Goal: Transaction & Acquisition: Book appointment/travel/reservation

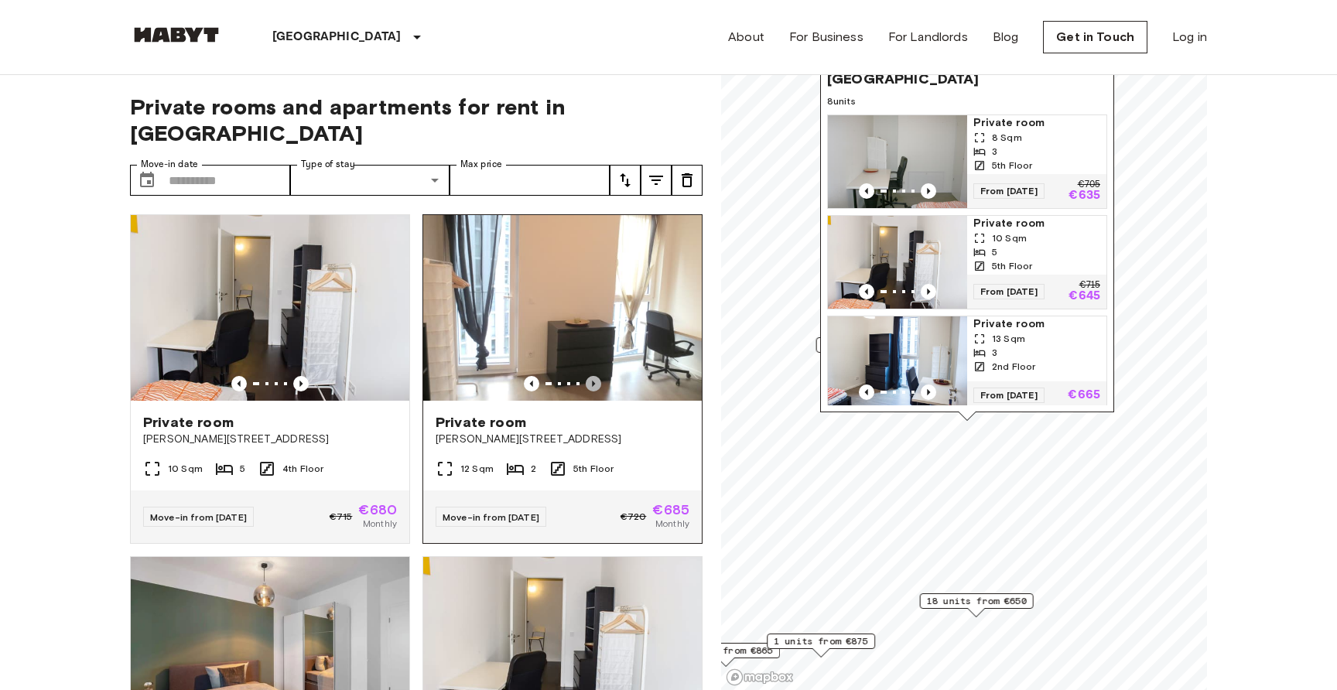
click at [597, 376] on icon "Previous image" at bounding box center [593, 383] width 15 height 15
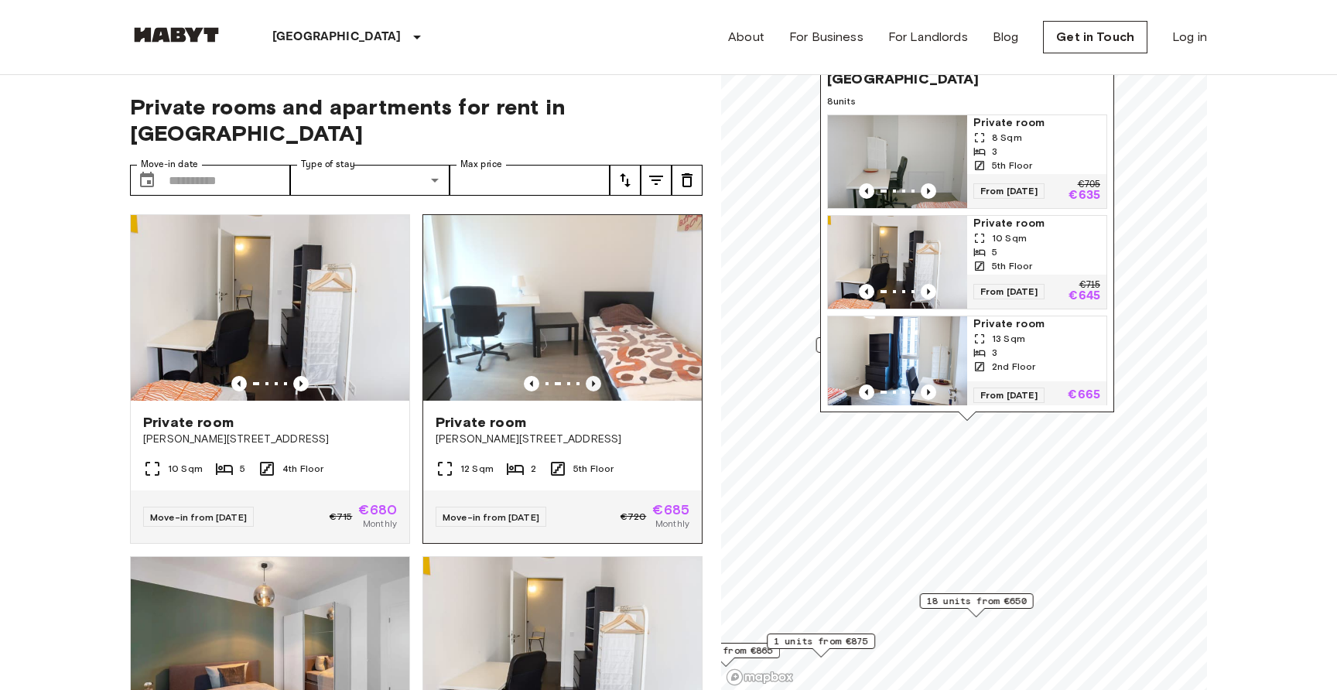
click at [597, 376] on icon "Previous image" at bounding box center [593, 383] width 15 height 15
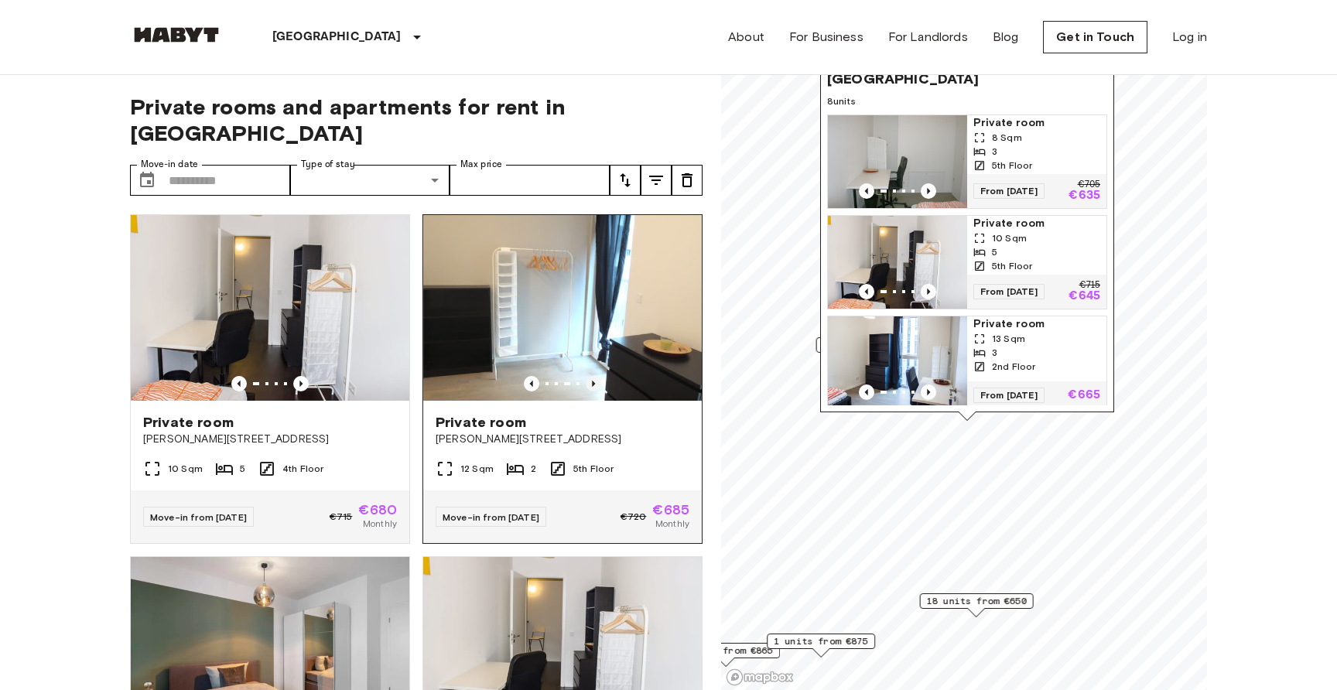
click at [597, 376] on icon "Previous image" at bounding box center [593, 383] width 15 height 15
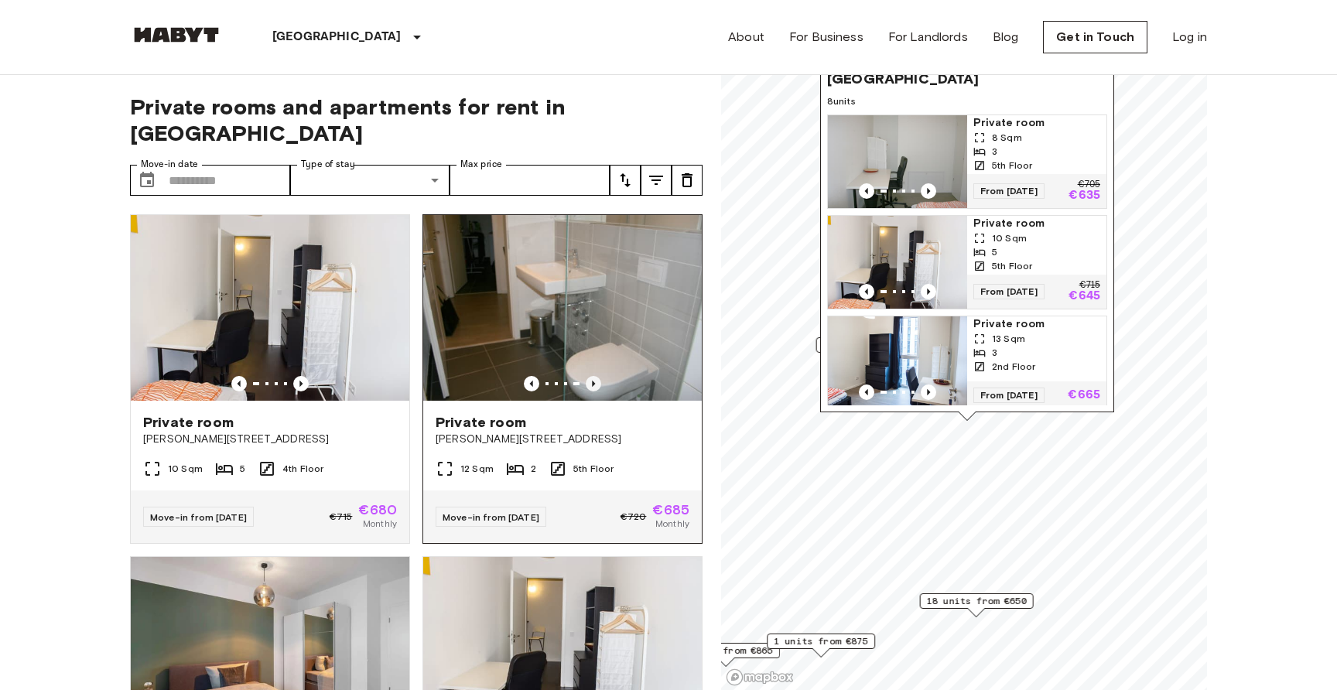
click at [597, 376] on icon "Previous image" at bounding box center [593, 383] width 15 height 15
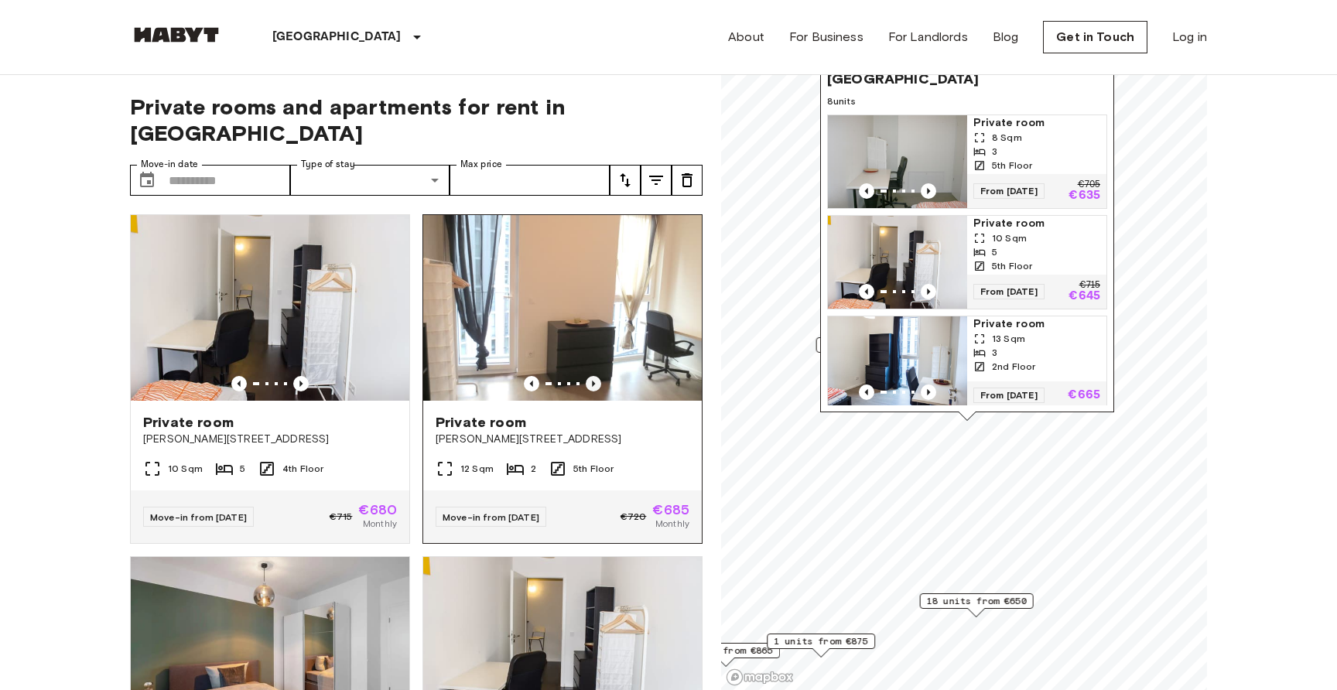
click at [597, 376] on icon "Previous image" at bounding box center [593, 383] width 15 height 15
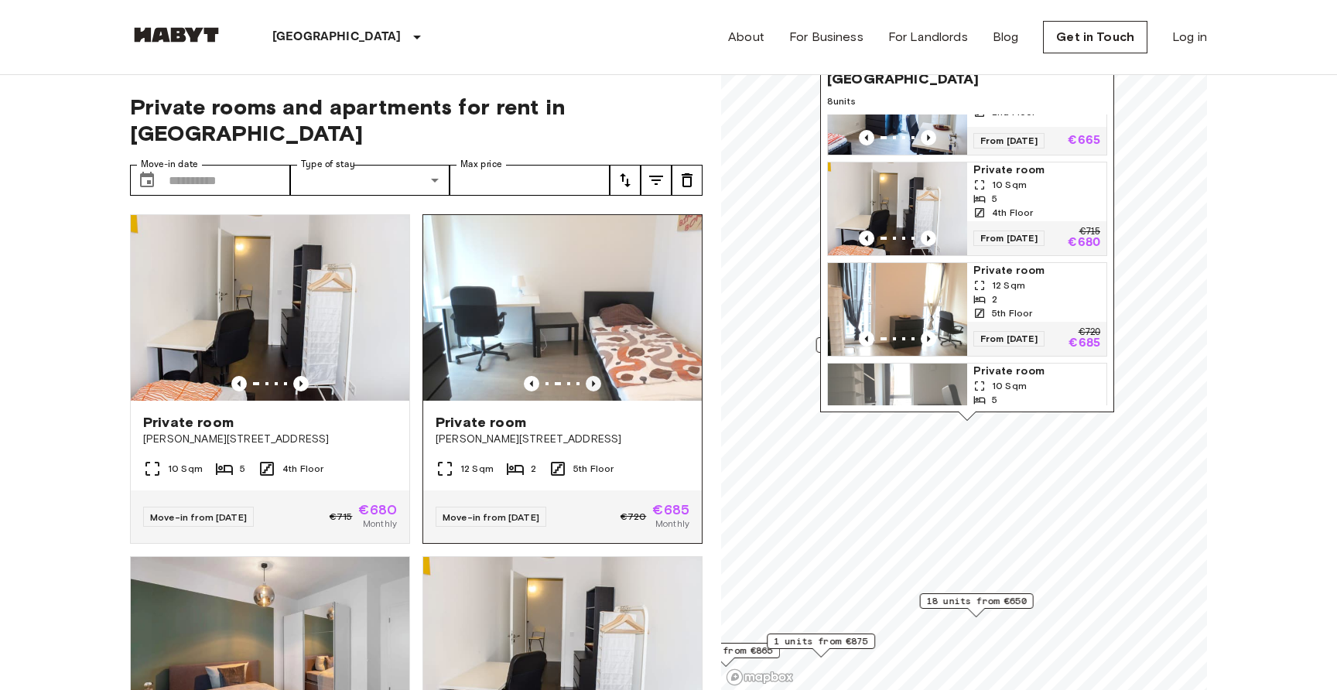
click at [596, 376] on icon "Previous image" at bounding box center [593, 383] width 15 height 15
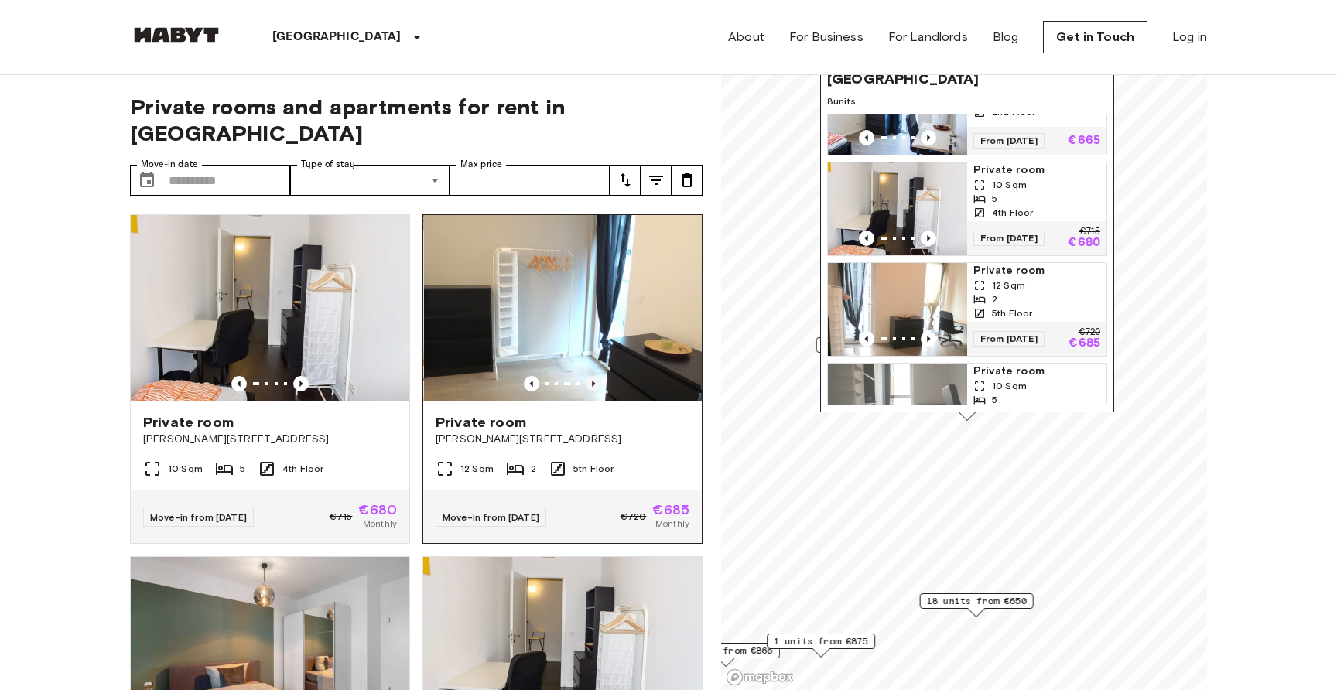
click at [596, 376] on icon "Previous image" at bounding box center [593, 383] width 15 height 15
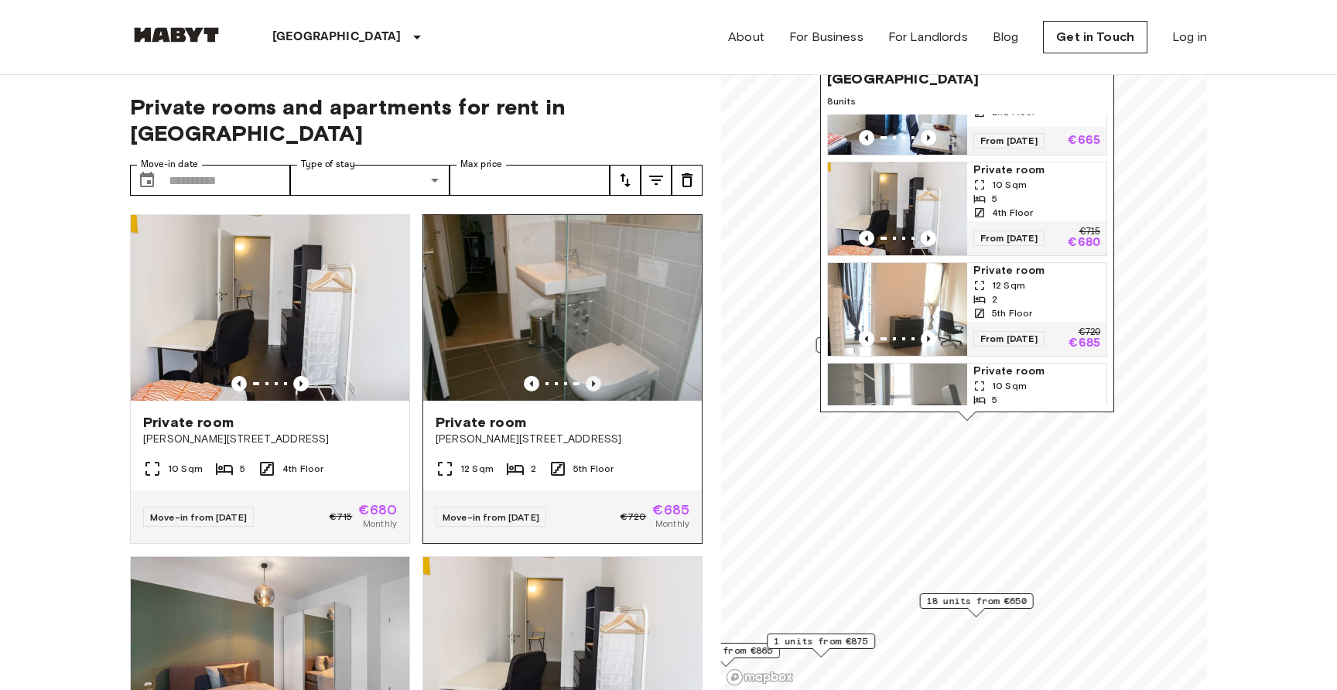
click at [596, 376] on icon "Previous image" at bounding box center [593, 383] width 15 height 15
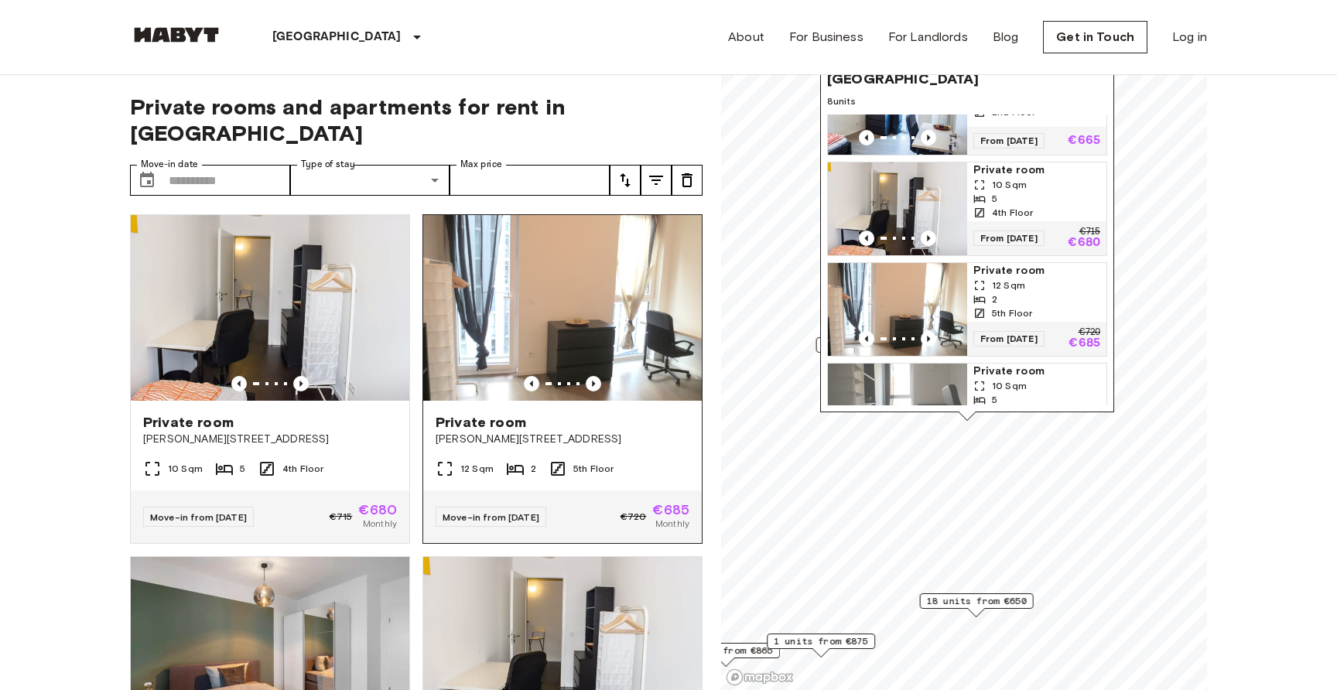
click at [572, 316] on img at bounding box center [562, 308] width 279 height 186
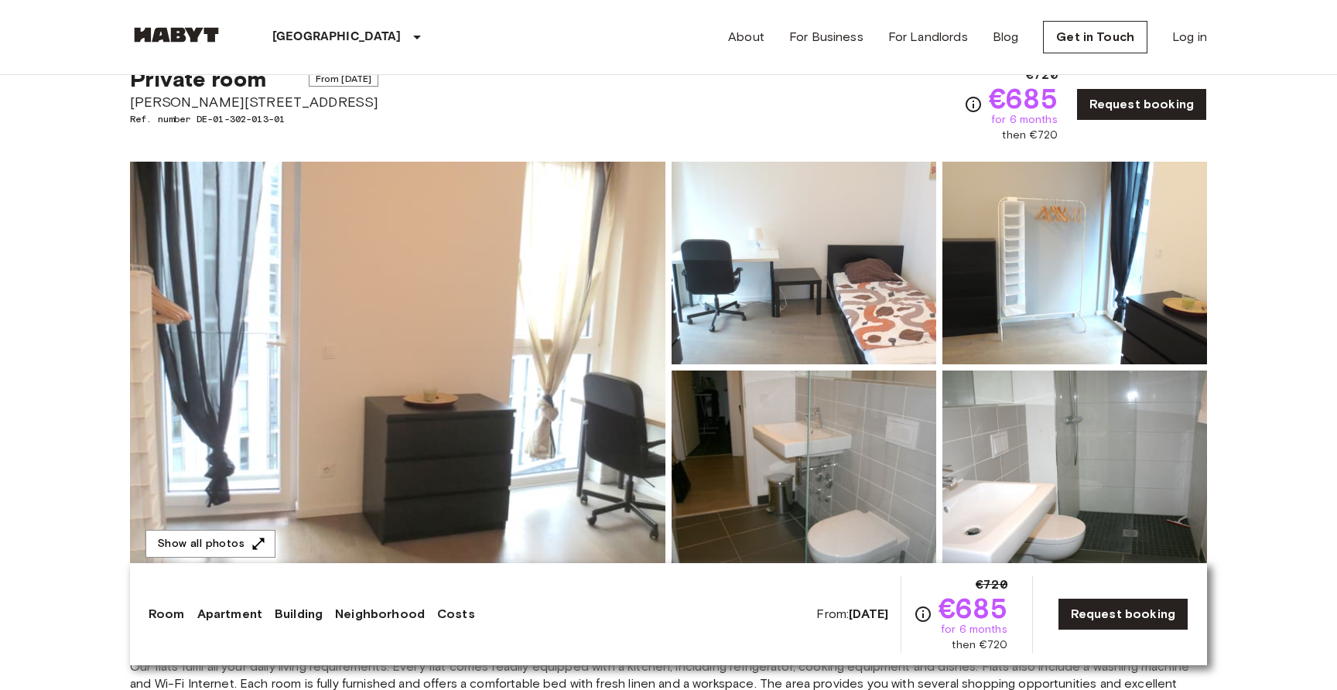
scroll to position [55, 0]
click at [644, 391] on img at bounding box center [397, 367] width 535 height 412
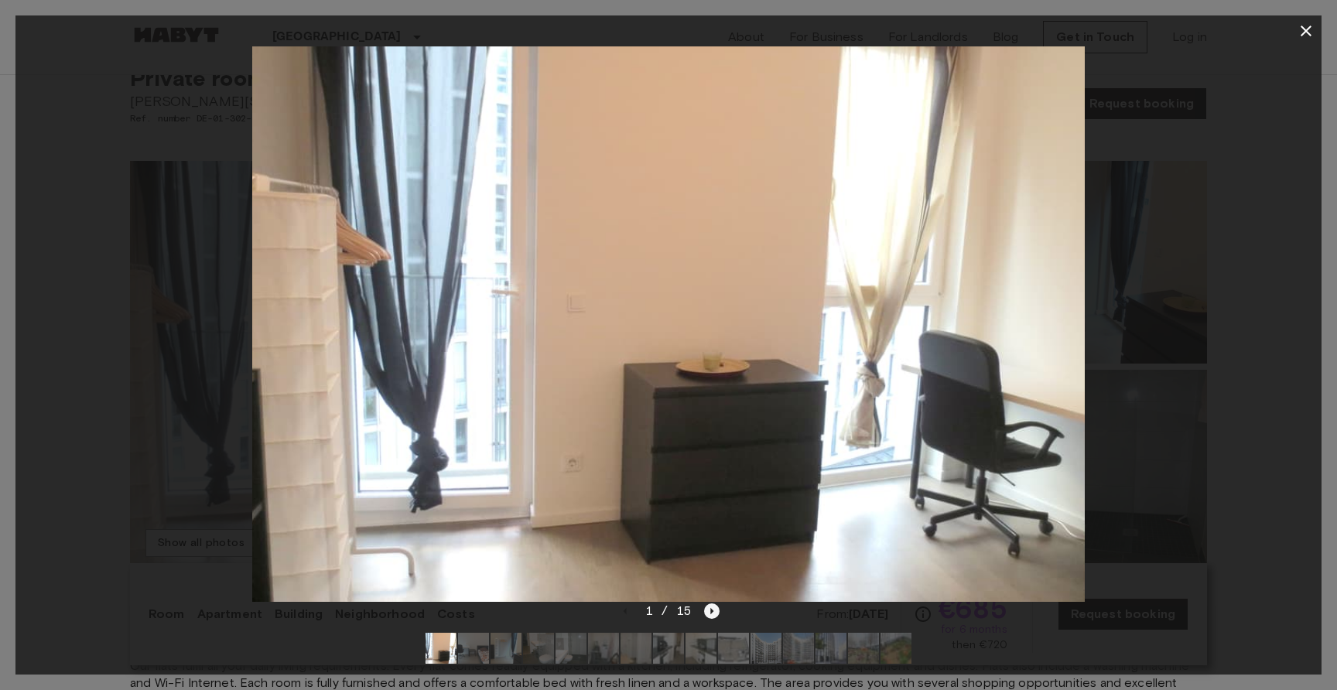
click at [707, 610] on icon "Next image" at bounding box center [711, 610] width 15 height 15
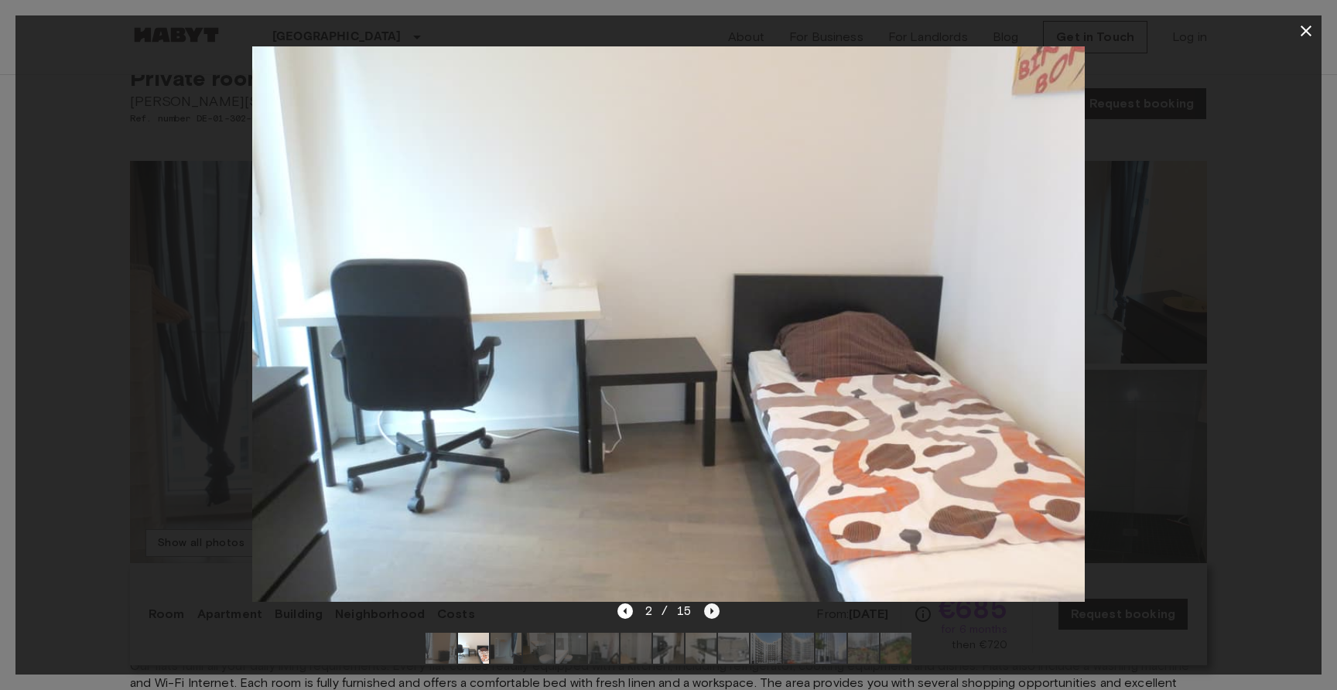
click at [707, 610] on icon "Next image" at bounding box center [711, 610] width 15 height 15
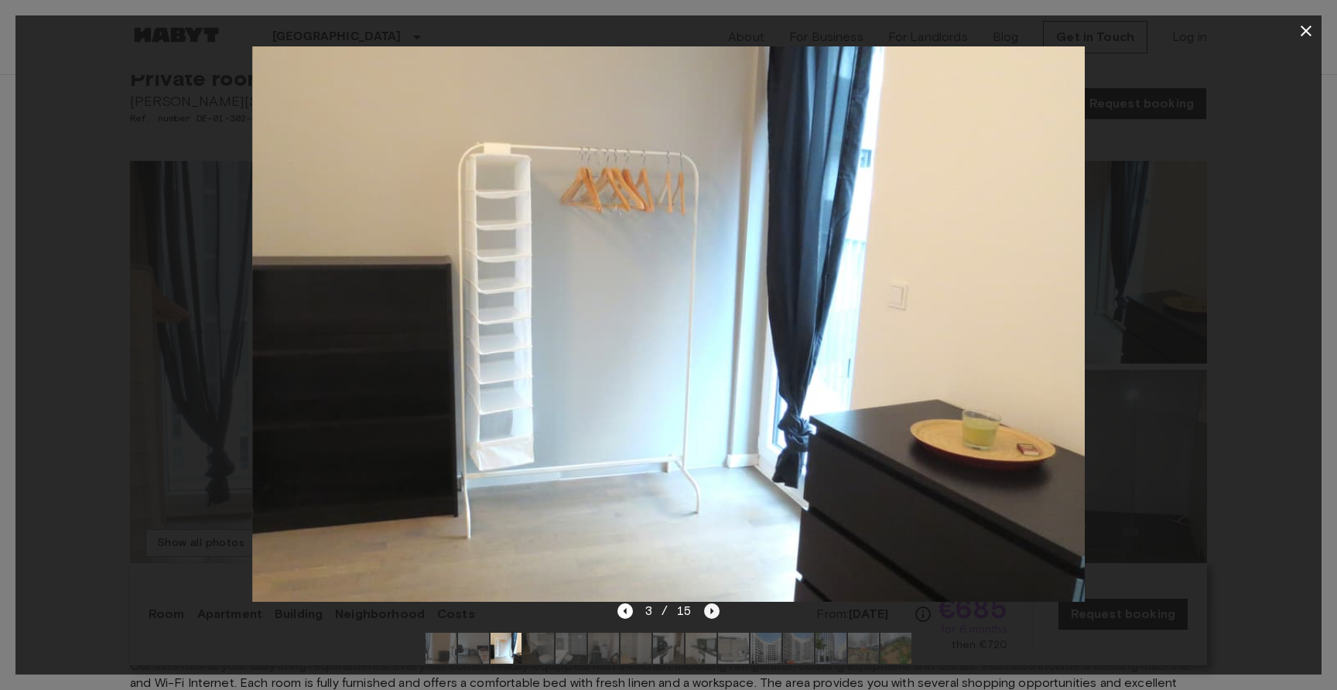
click at [707, 610] on icon "Next image" at bounding box center [711, 610] width 15 height 15
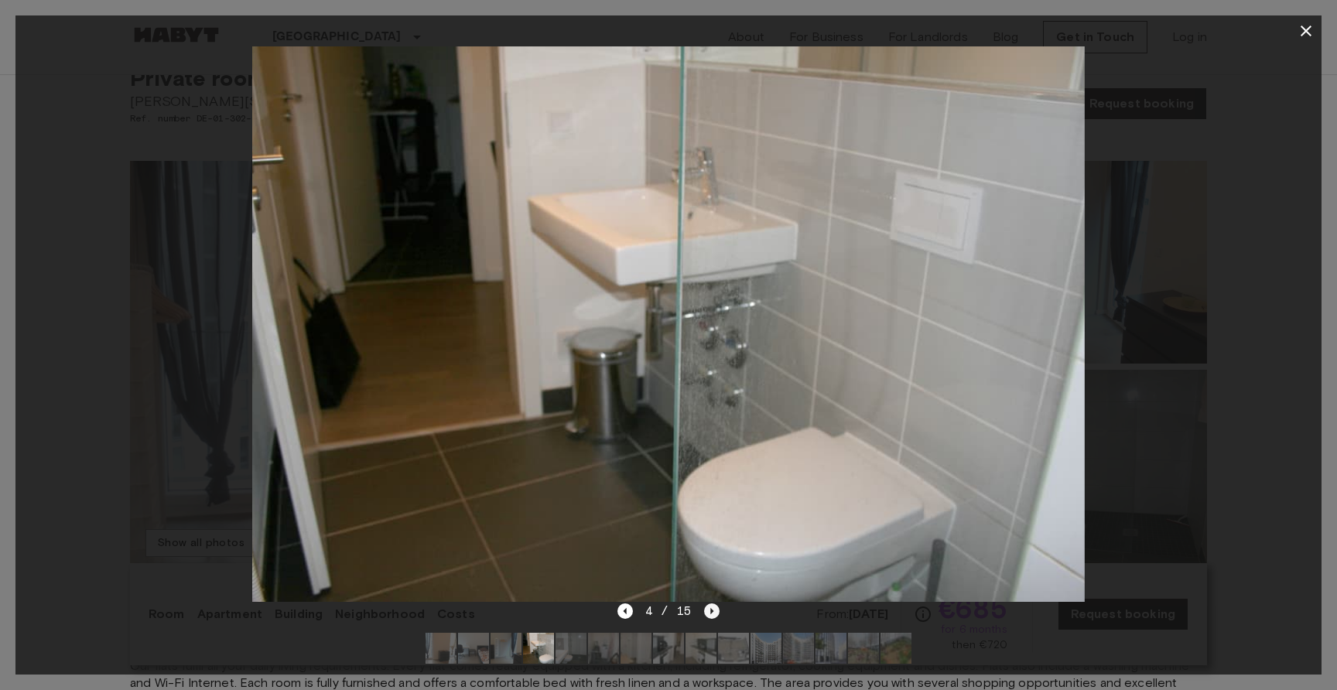
click at [707, 610] on icon "Next image" at bounding box center [711, 610] width 15 height 15
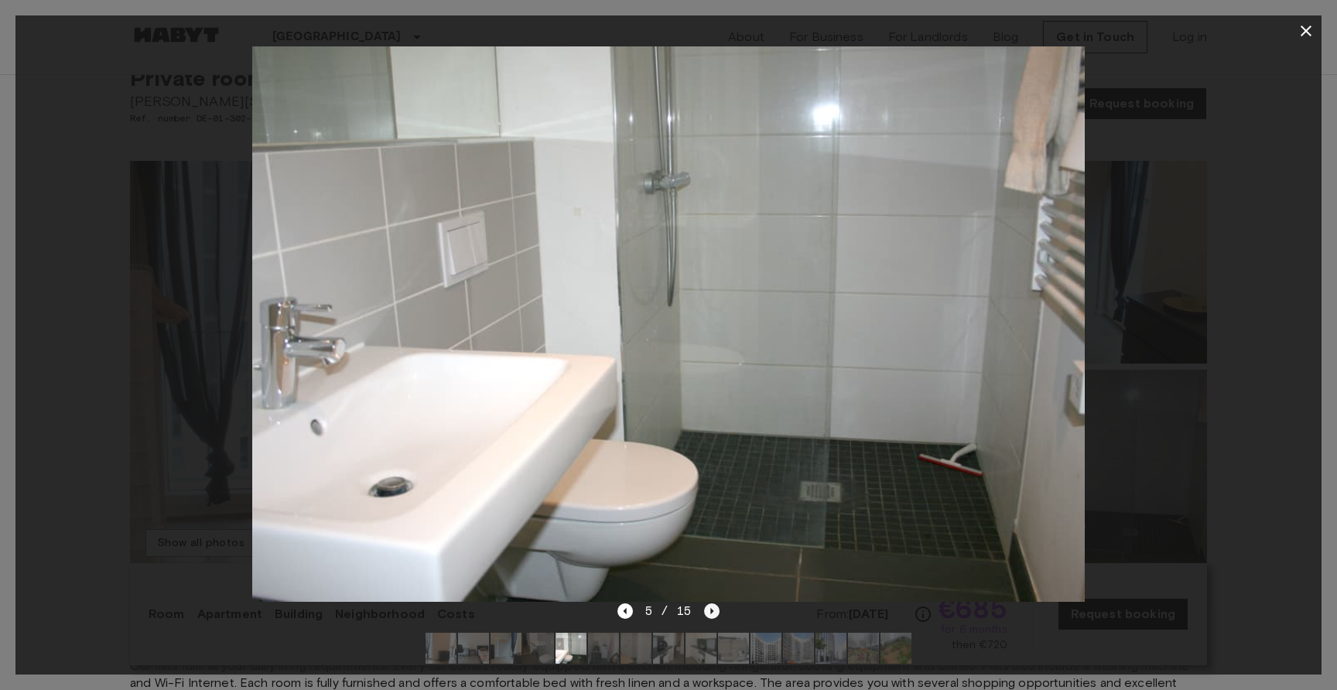
click at [707, 610] on icon "Next image" at bounding box center [711, 610] width 15 height 15
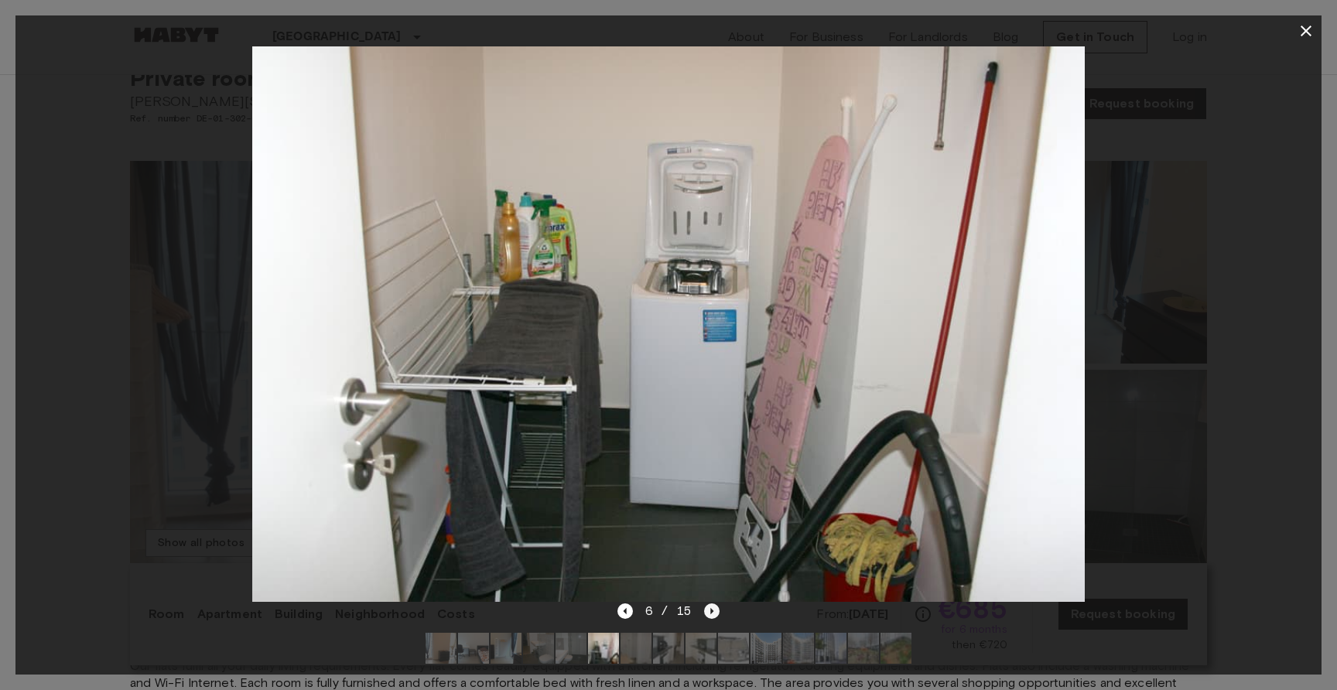
click at [707, 610] on icon "Next image" at bounding box center [711, 610] width 15 height 15
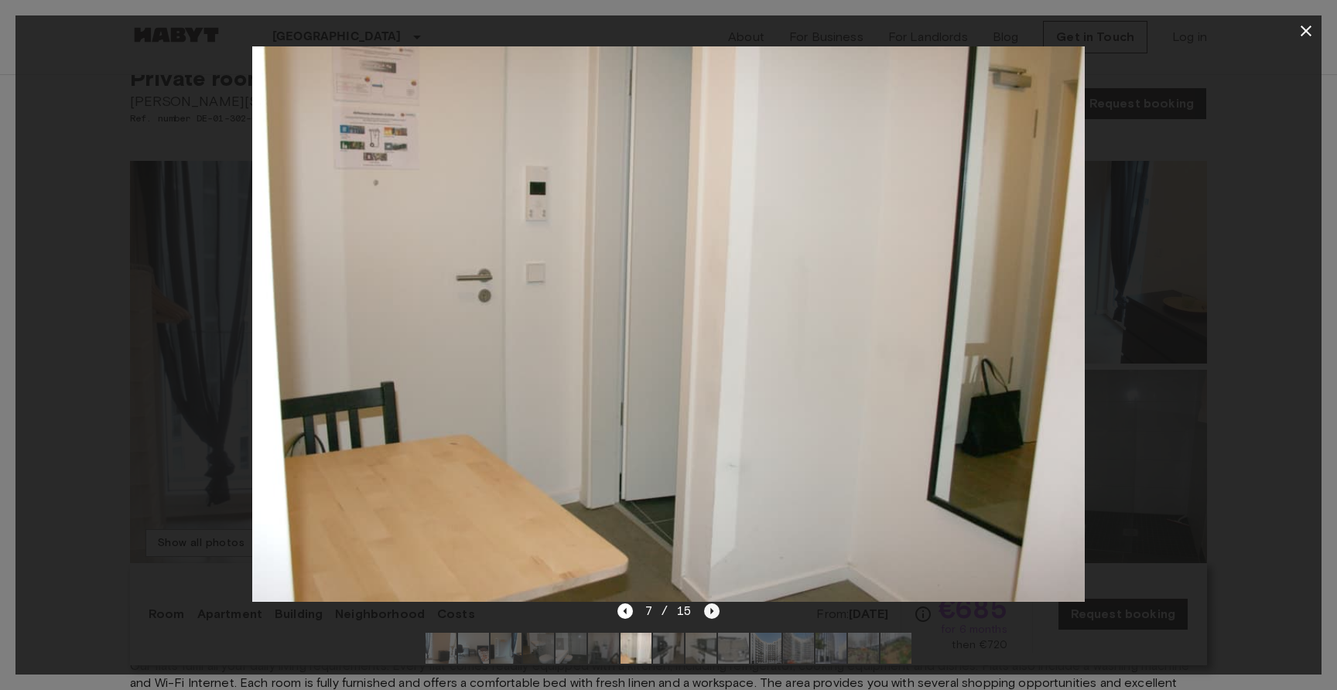
click at [707, 610] on icon "Next image" at bounding box center [711, 610] width 15 height 15
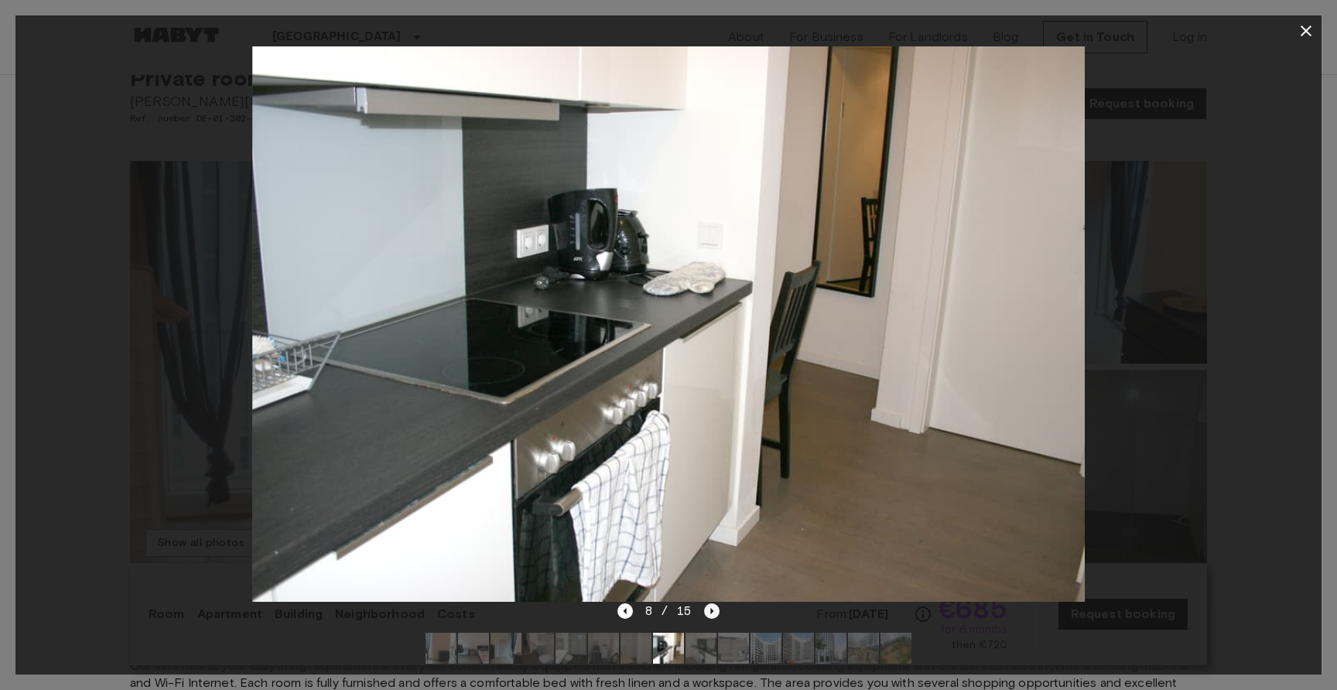
click at [707, 610] on icon "Next image" at bounding box center [711, 610] width 15 height 15
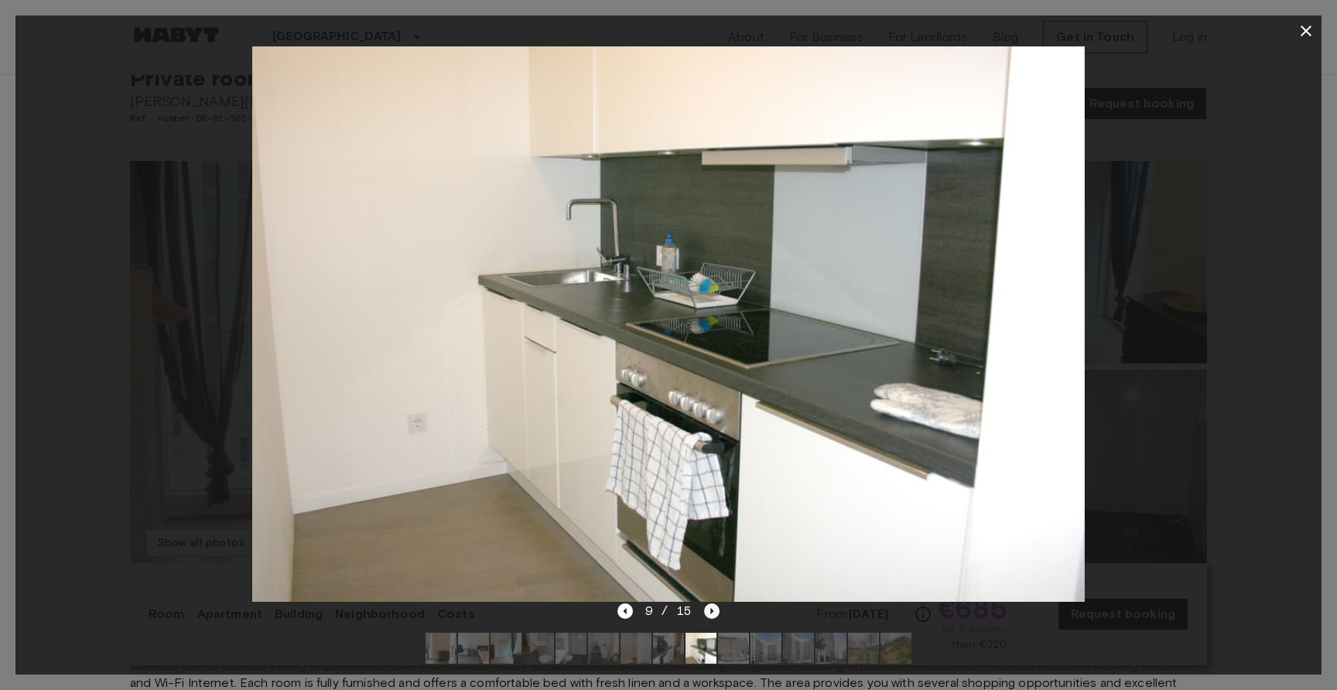
click at [707, 610] on icon "Next image" at bounding box center [711, 610] width 15 height 15
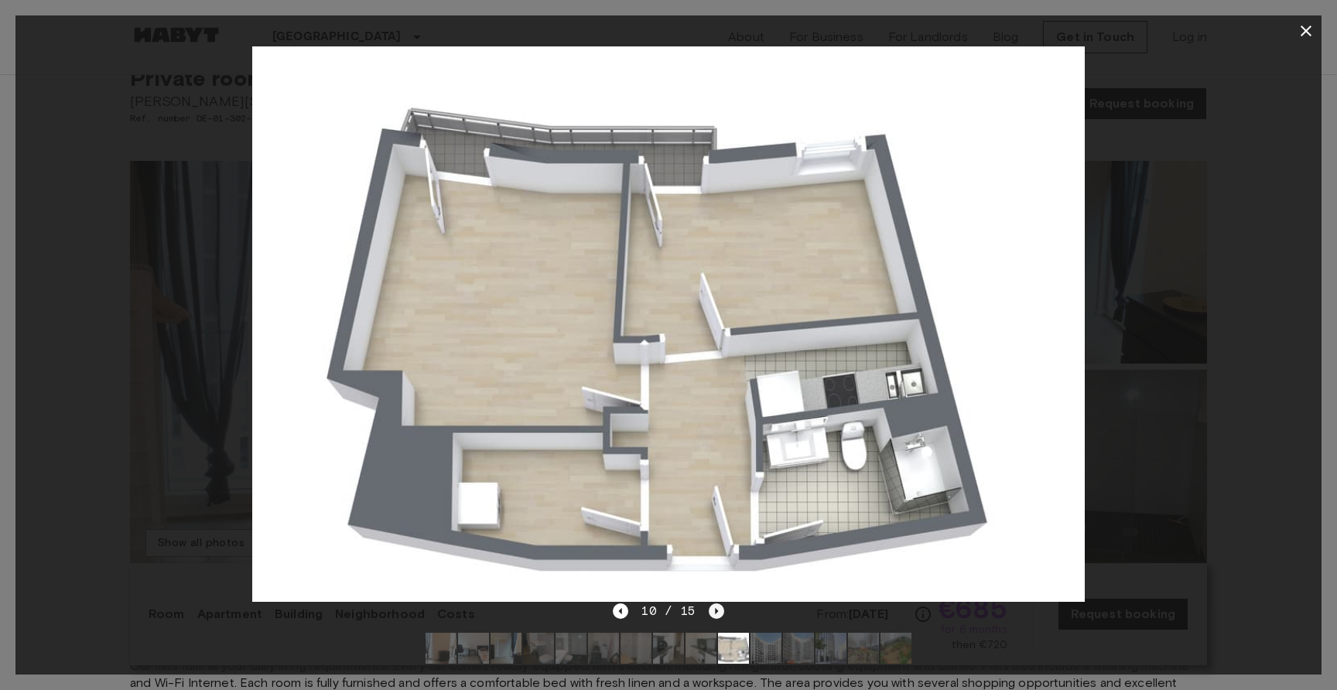
click at [709, 610] on icon "Next image" at bounding box center [716, 610] width 15 height 15
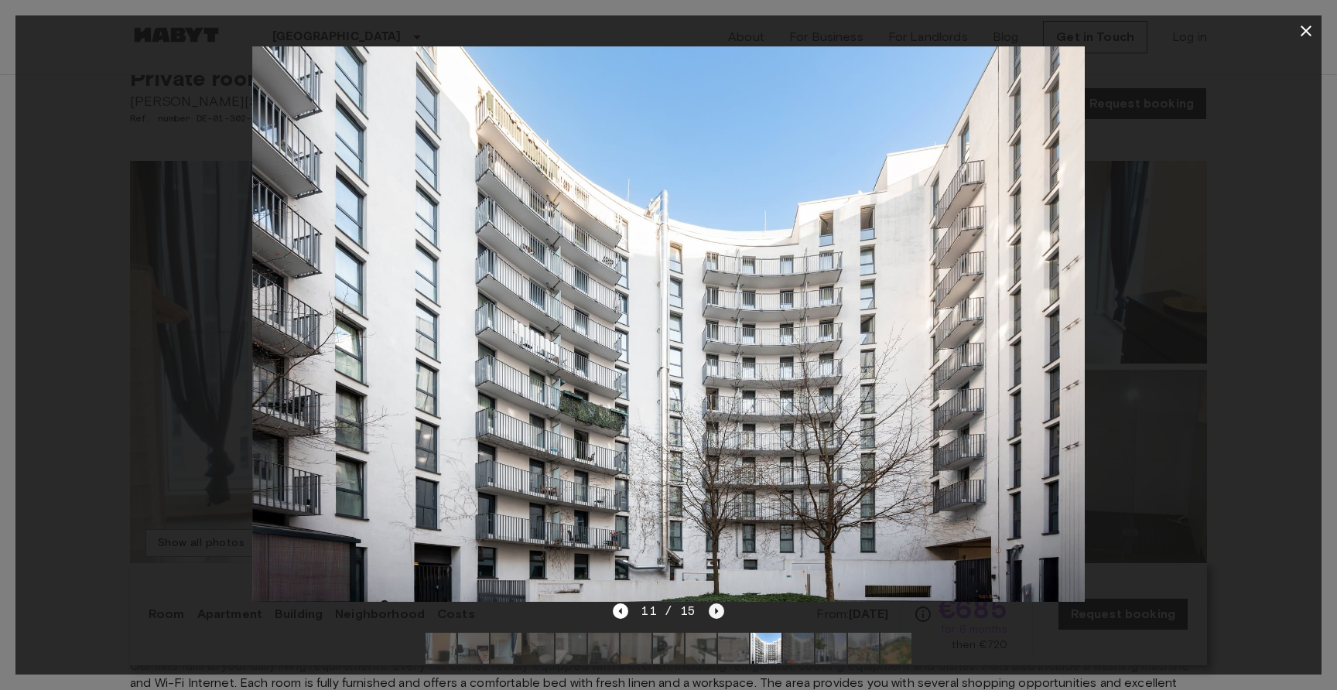
click at [709, 610] on icon "Next image" at bounding box center [716, 610] width 15 height 15
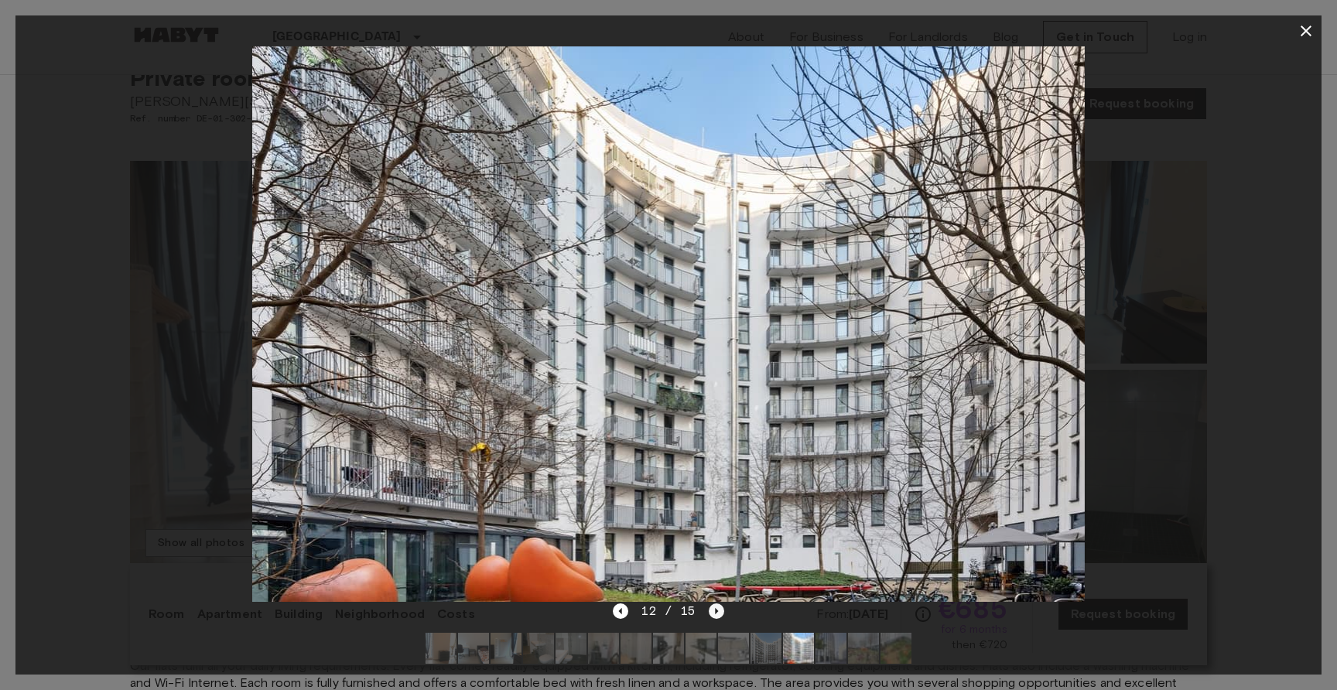
click at [709, 610] on icon "Next image" at bounding box center [716, 610] width 15 height 15
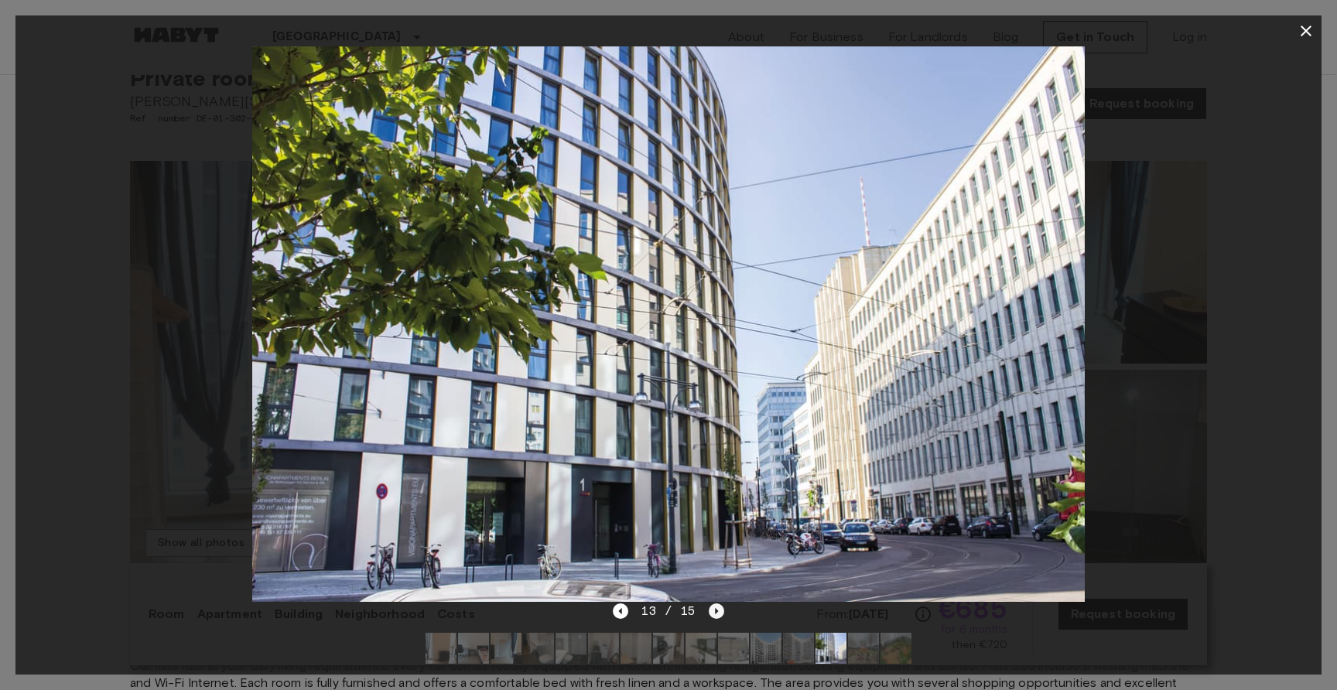
click at [709, 610] on icon "Next image" at bounding box center [716, 610] width 15 height 15
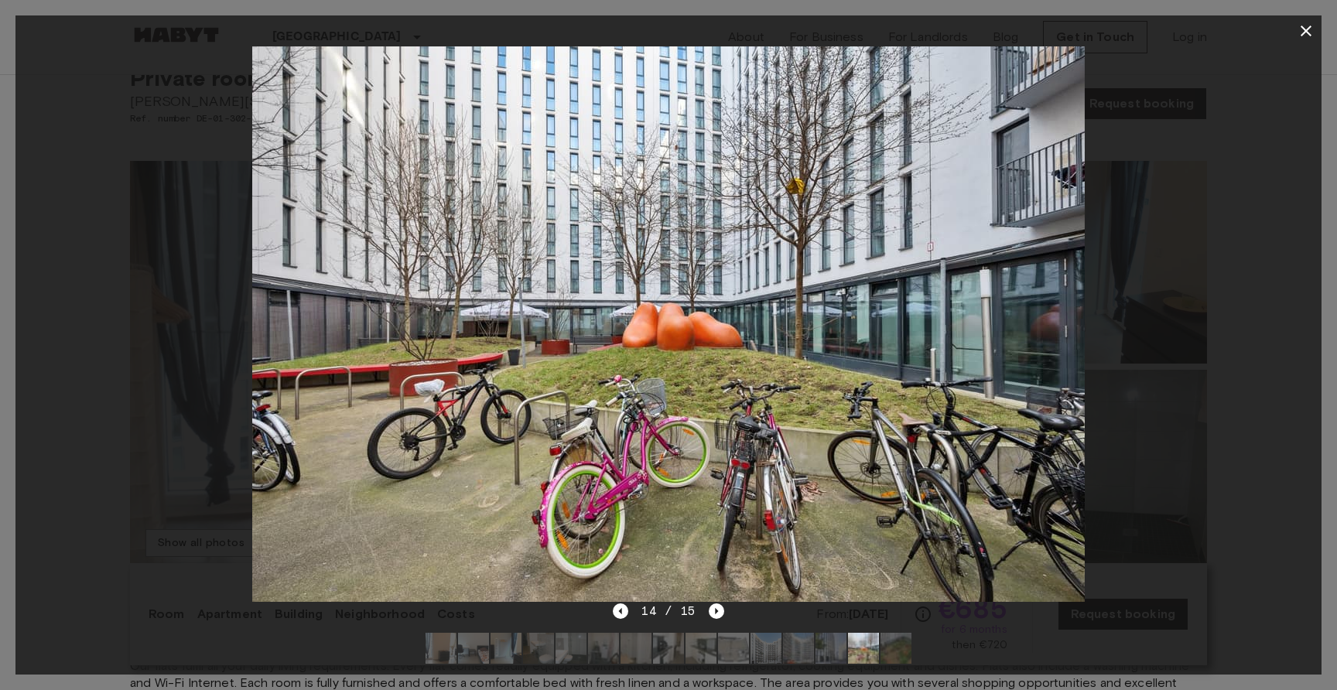
click at [1287, 65] on div at bounding box center [668, 323] width 1306 height 555
click at [1307, 29] on icon "button" at bounding box center [1305, 31] width 11 height 11
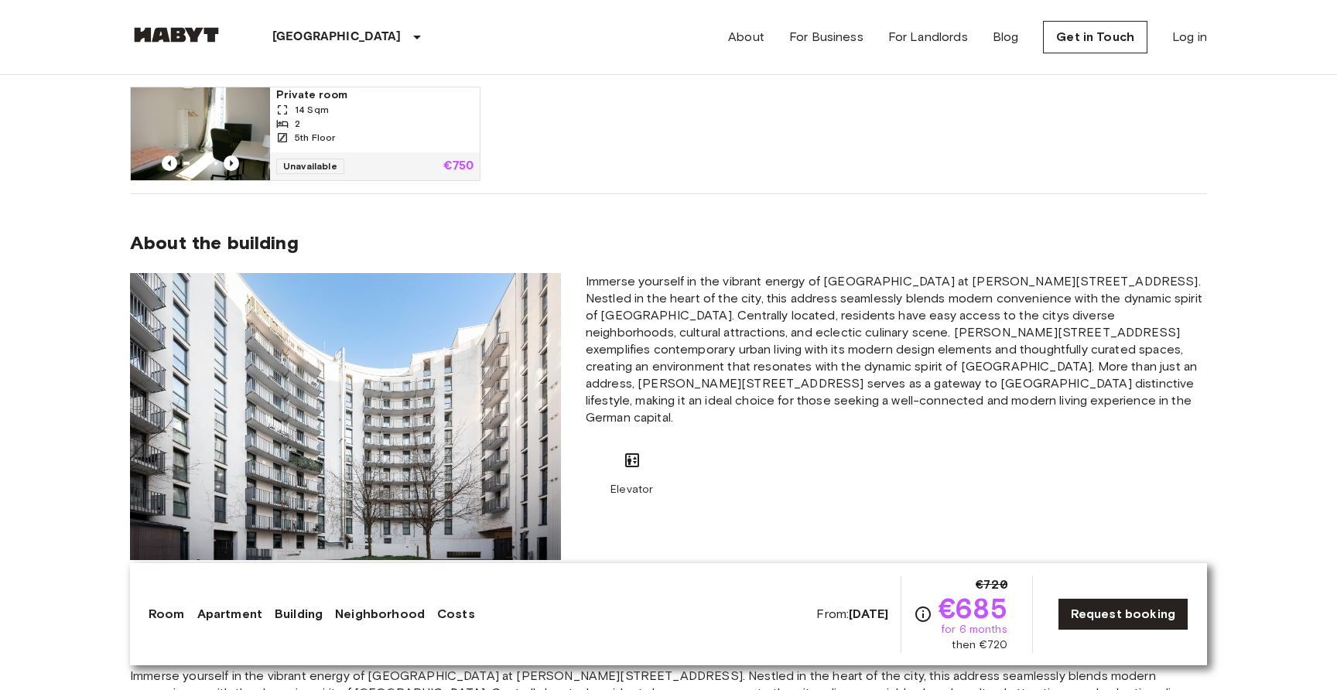
scroll to position [835, 0]
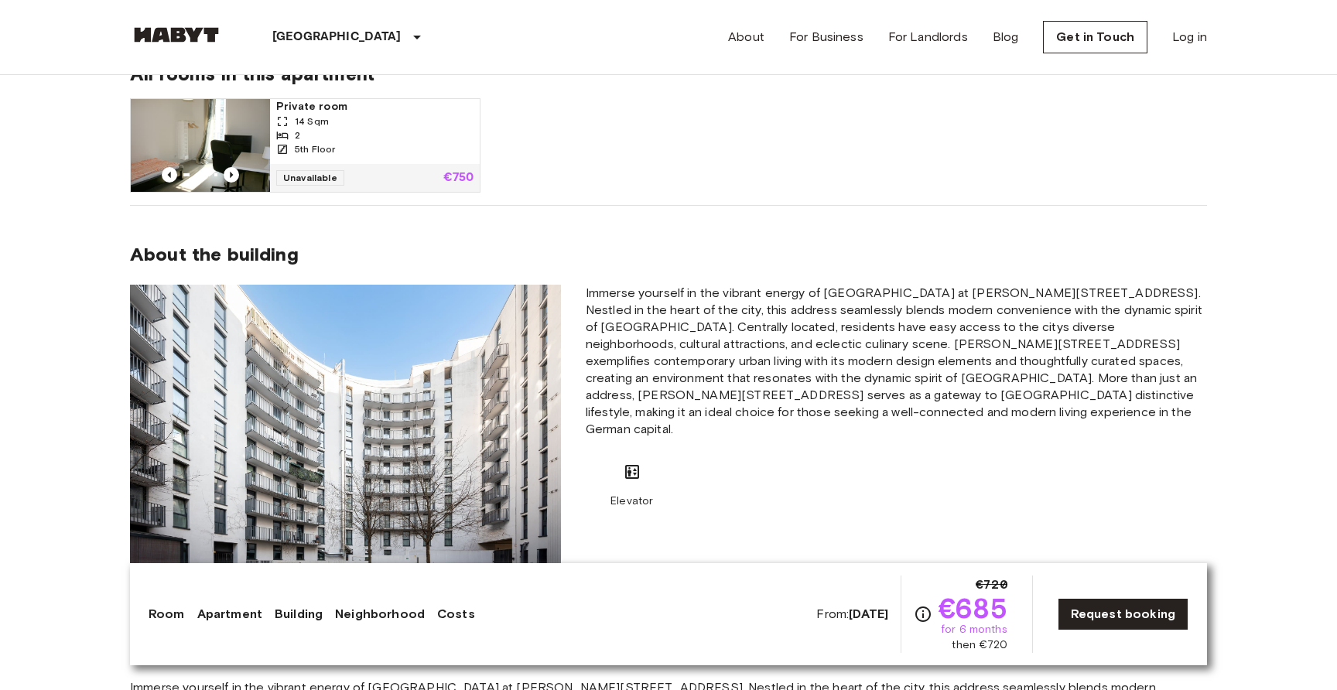
click at [391, 159] on div "Private room 14 Sqm 2 5th Floor" at bounding box center [375, 131] width 210 height 65
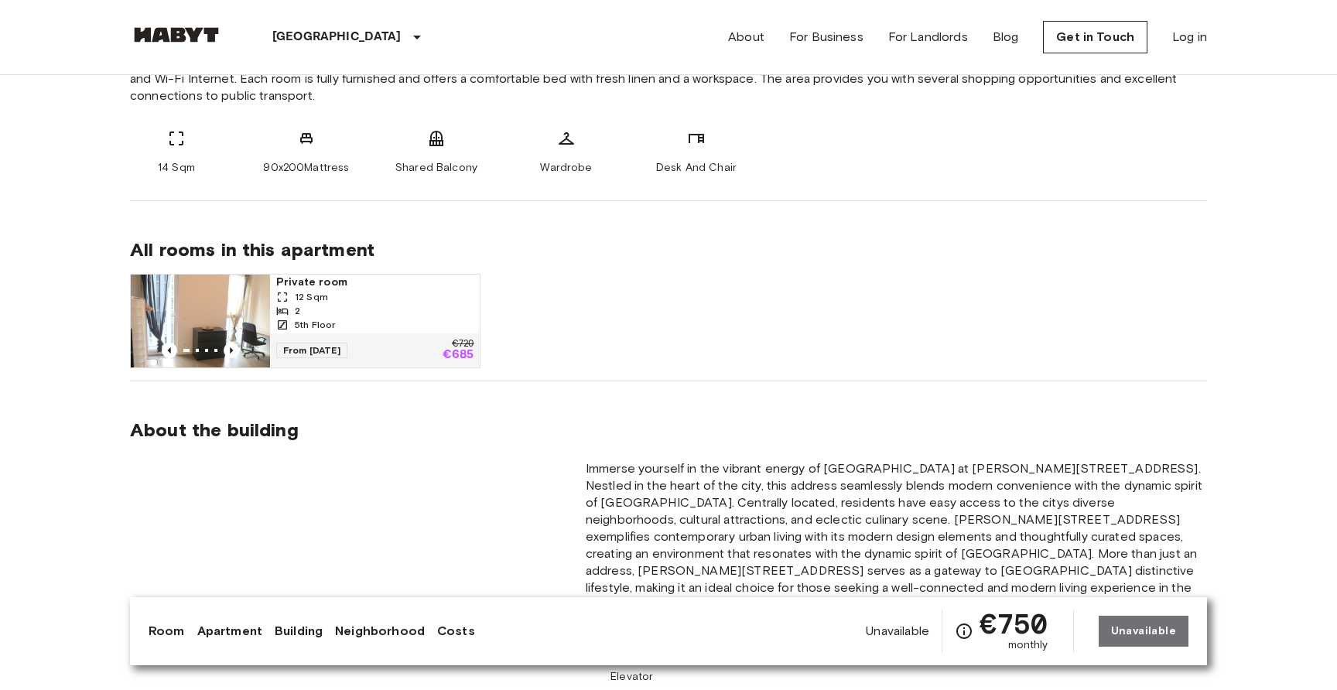
scroll to position [672, 0]
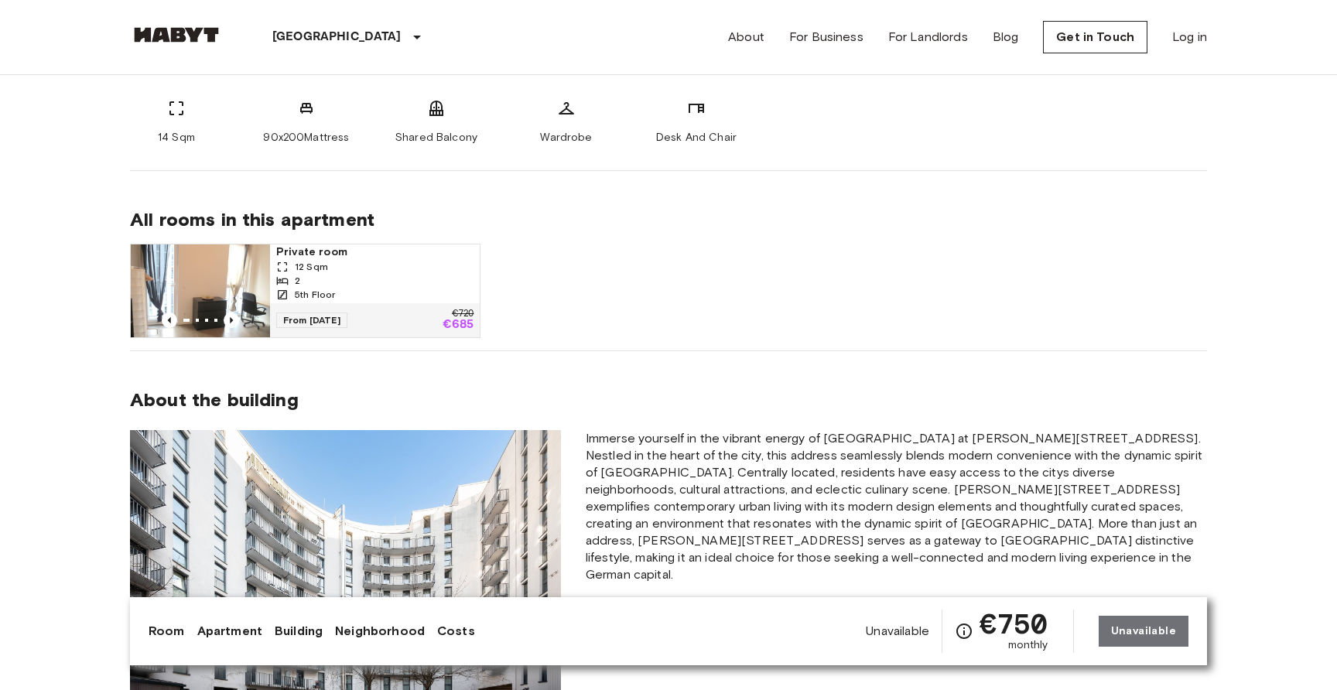
click at [386, 309] on div "From 19 Oct 25 €720 €685" at bounding box center [375, 320] width 210 height 34
